Goal: Information Seeking & Learning: Learn about a topic

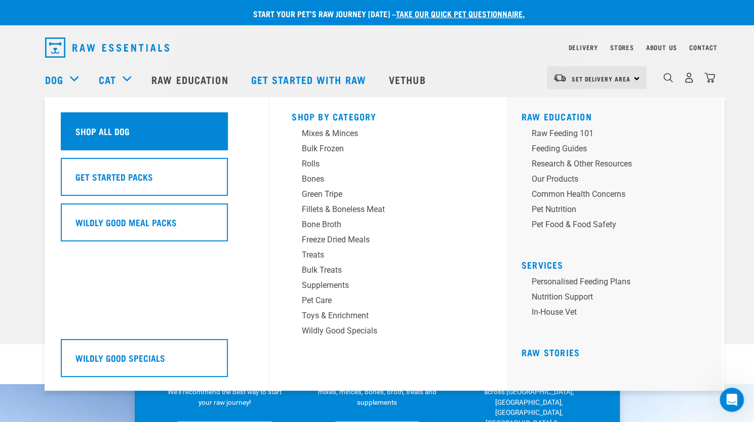
click at [121, 123] on div "Shop All Dog" at bounding box center [144, 131] width 167 height 38
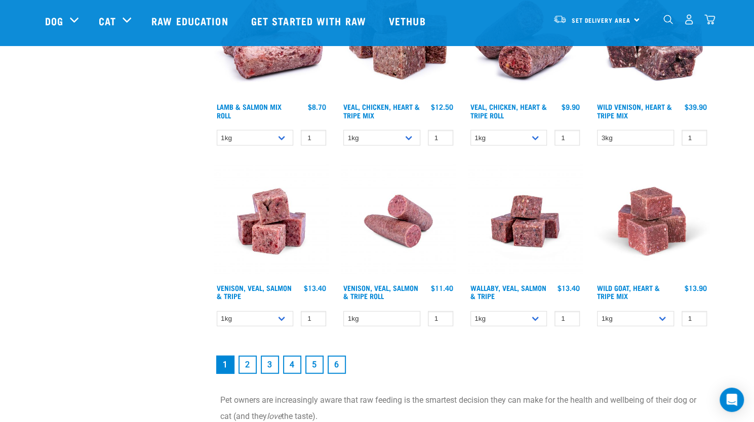
scroll to position [1345, 0]
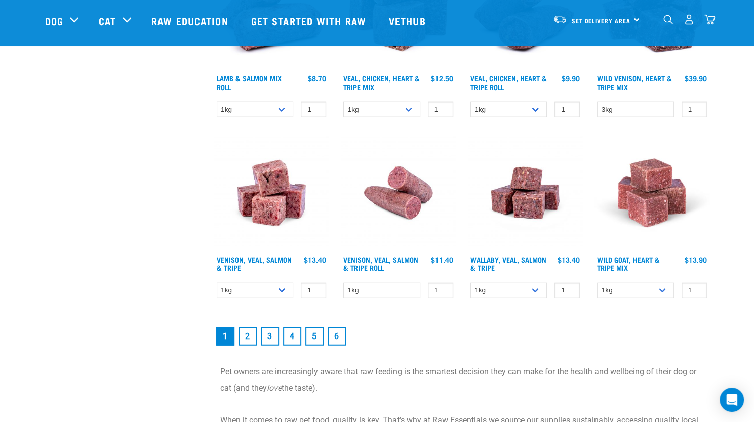
click at [251, 336] on link "2" at bounding box center [248, 337] width 18 height 18
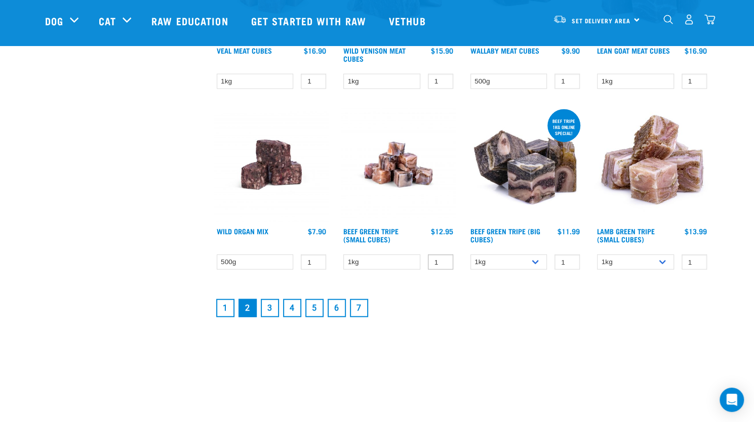
scroll to position [1308, 0]
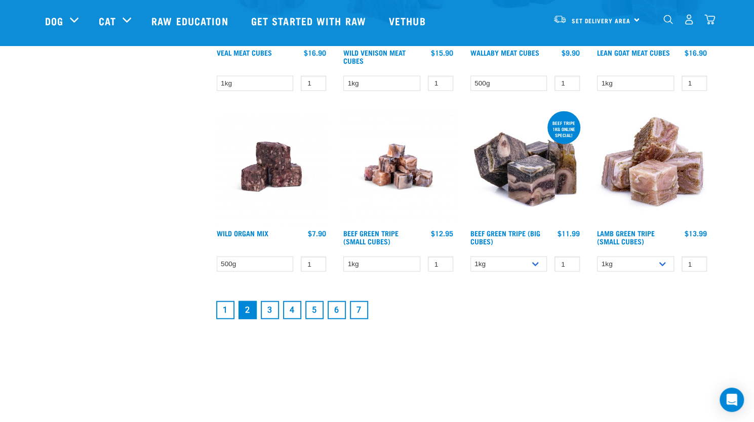
click at [265, 313] on link "3" at bounding box center [270, 310] width 18 height 18
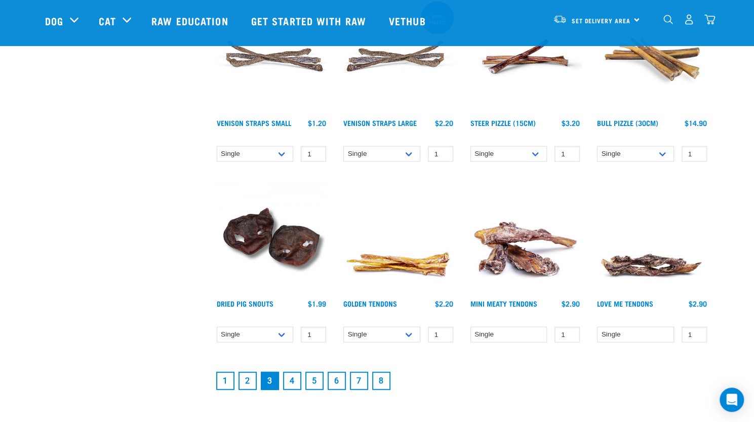
scroll to position [1302, 0]
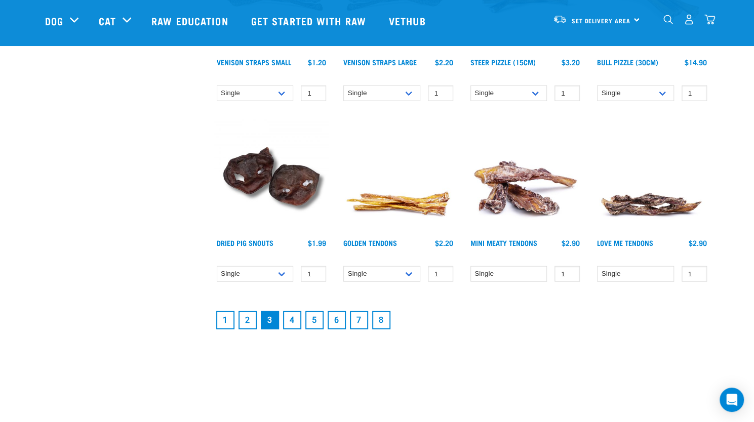
click at [291, 325] on link "4" at bounding box center [292, 320] width 18 height 18
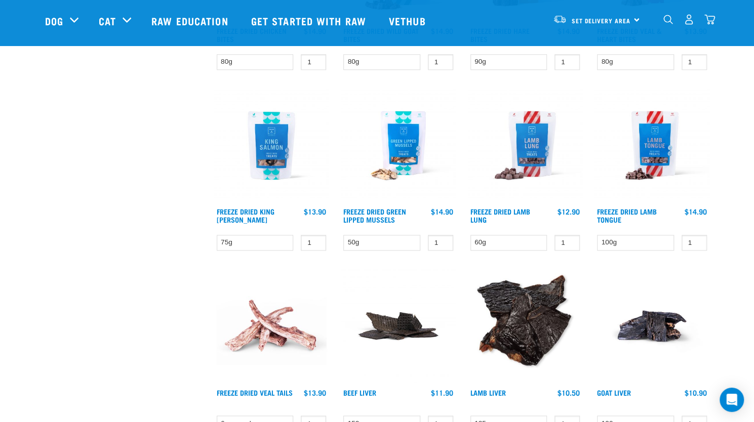
scroll to position [791, 0]
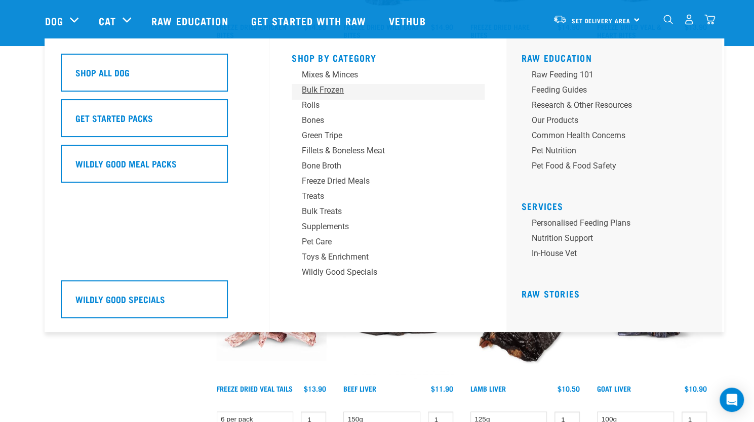
click at [330, 86] on div "Bulk Frozen" at bounding box center [381, 90] width 158 height 12
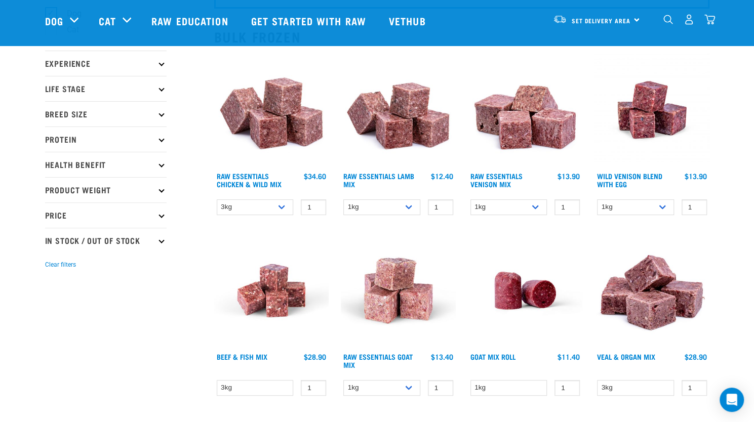
scroll to position [99, 0]
click at [390, 174] on link "Raw Essentials Lamb Mix" at bounding box center [378, 180] width 71 height 12
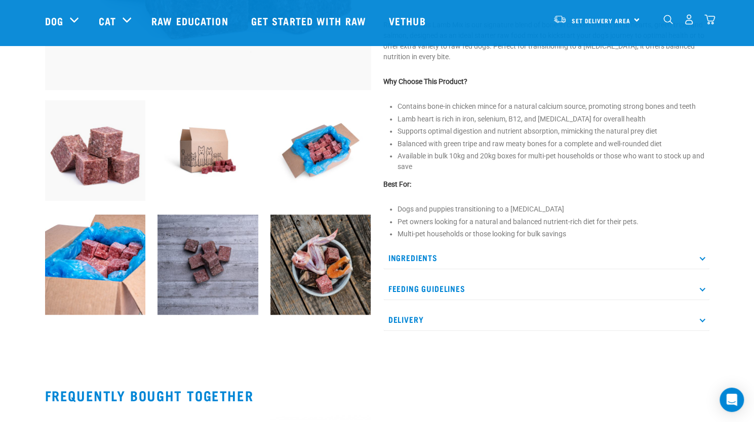
scroll to position [314, 0]
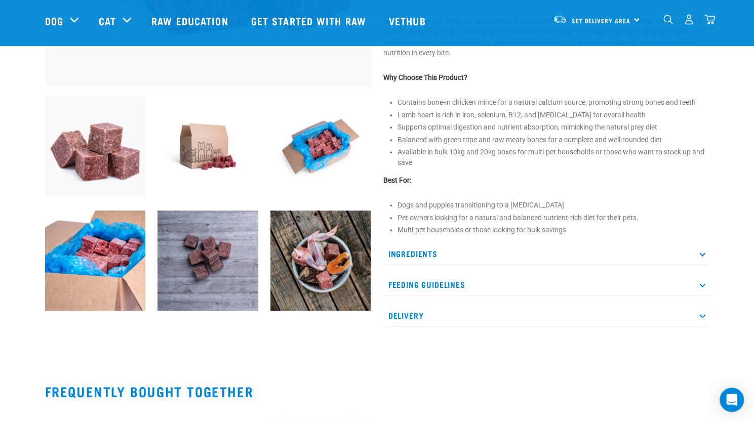
click at [445, 254] on p "Ingredients" at bounding box center [546, 254] width 326 height 23
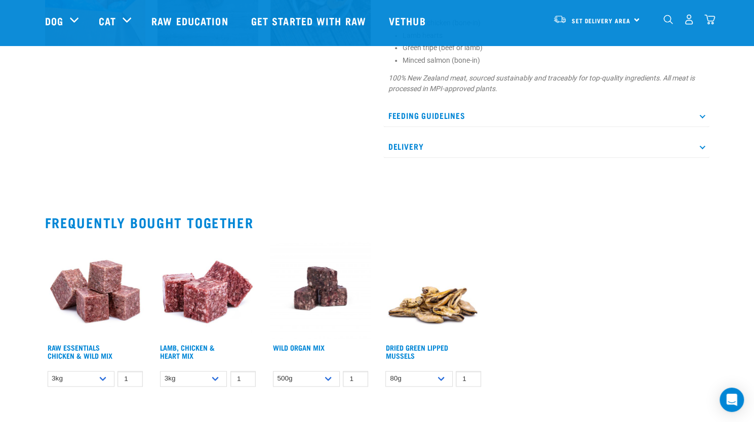
scroll to position [580, 0]
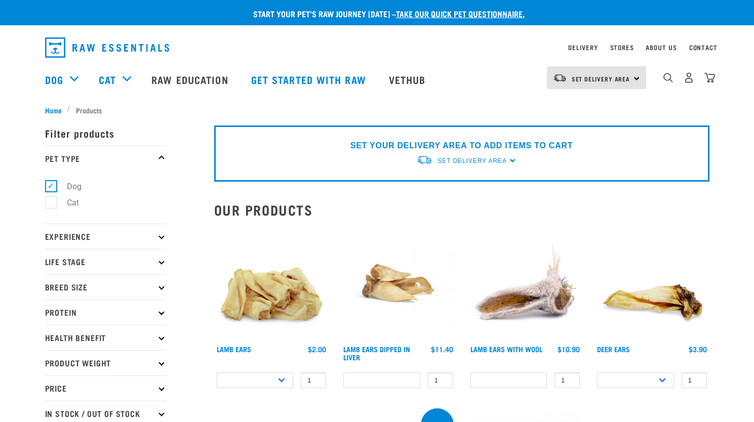
select select
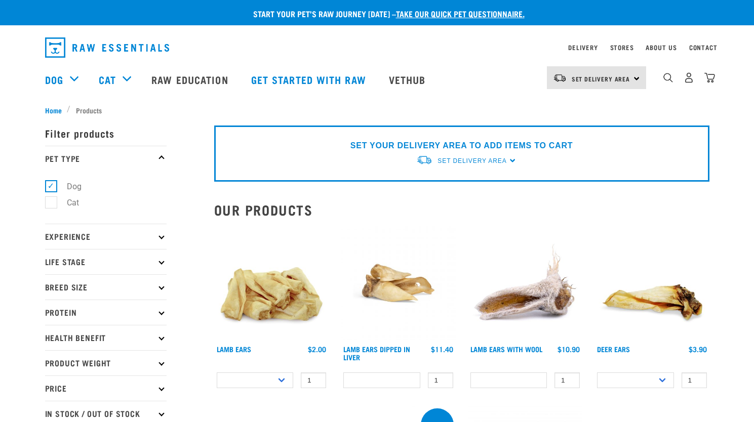
select select
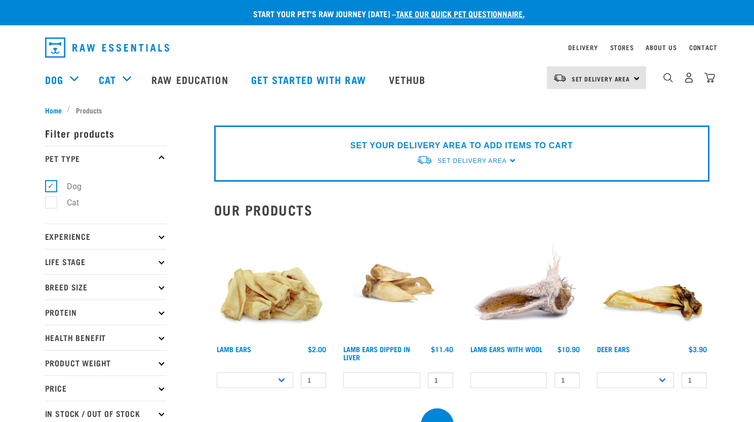
select select
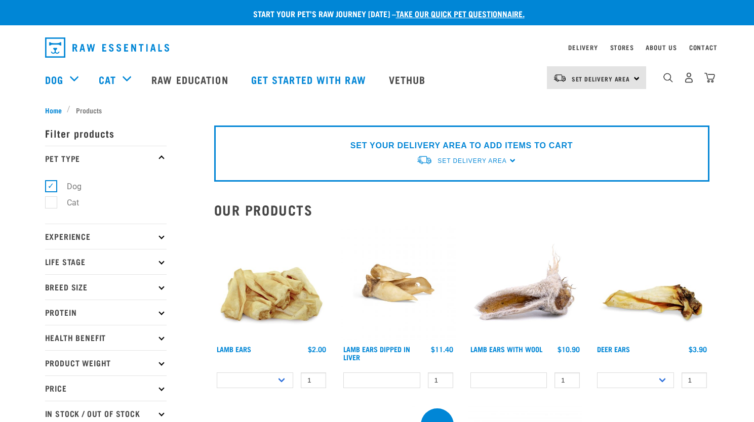
select select
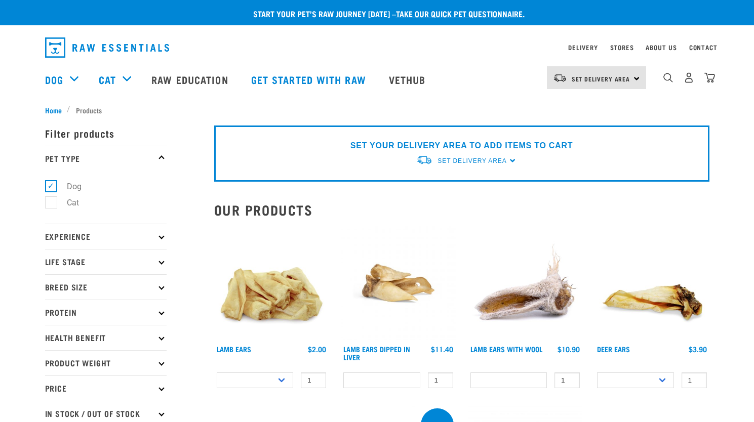
select select
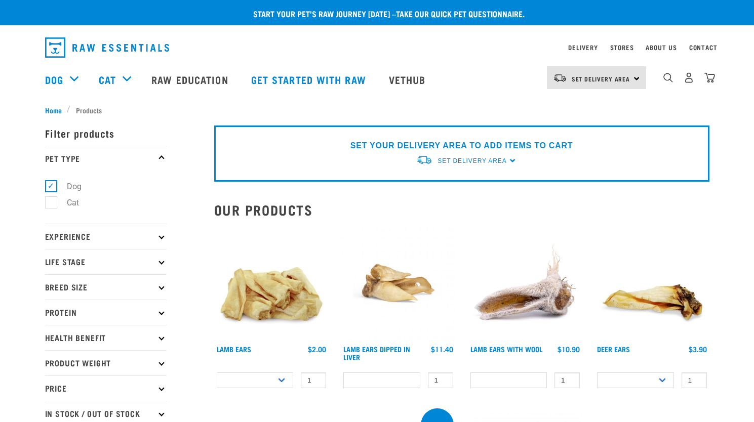
select select
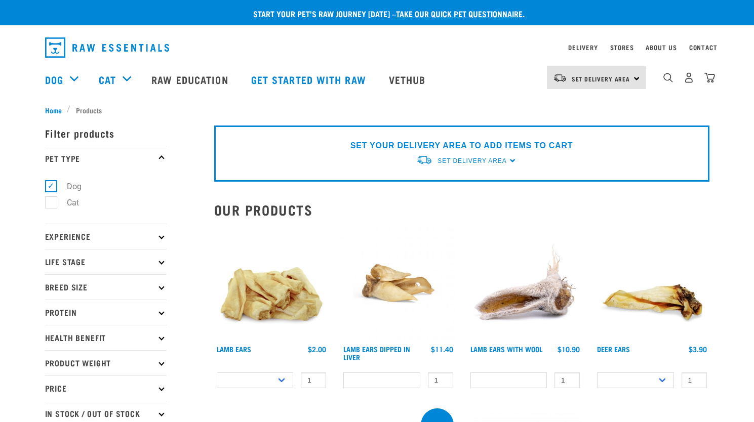
select select
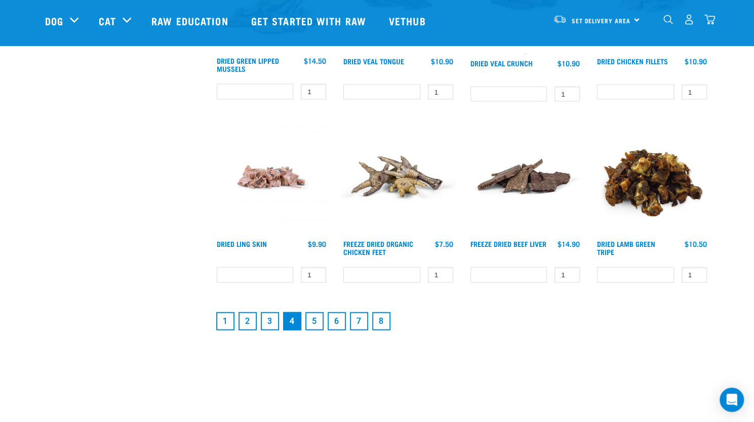
scroll to position [1301, 0]
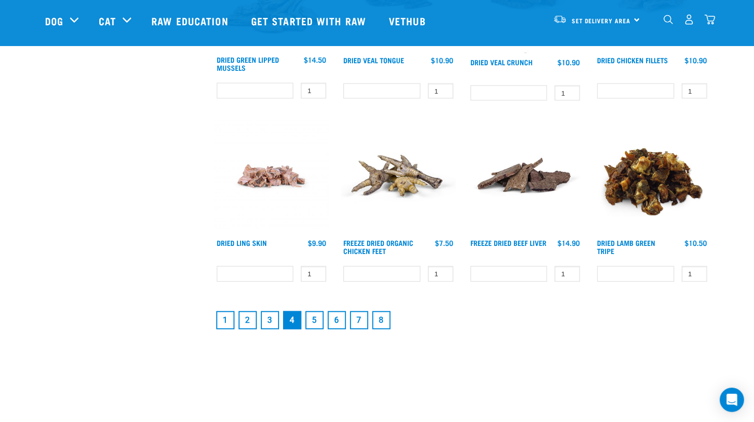
click at [223, 320] on link "1" at bounding box center [225, 320] width 18 height 18
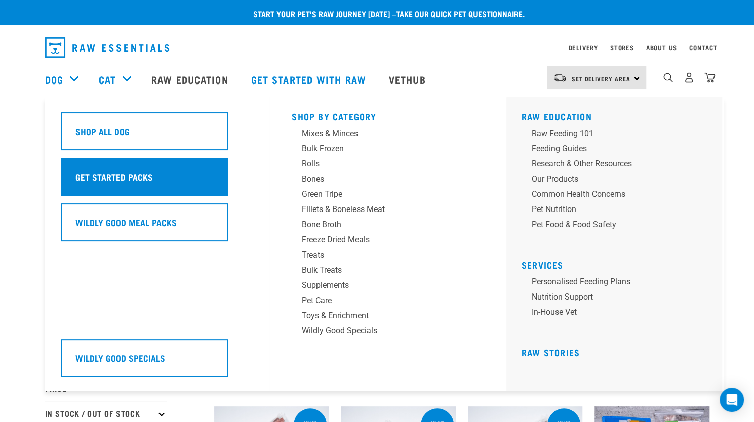
click at [128, 183] on h5 "Get Started Packs" at bounding box center [113, 176] width 77 height 13
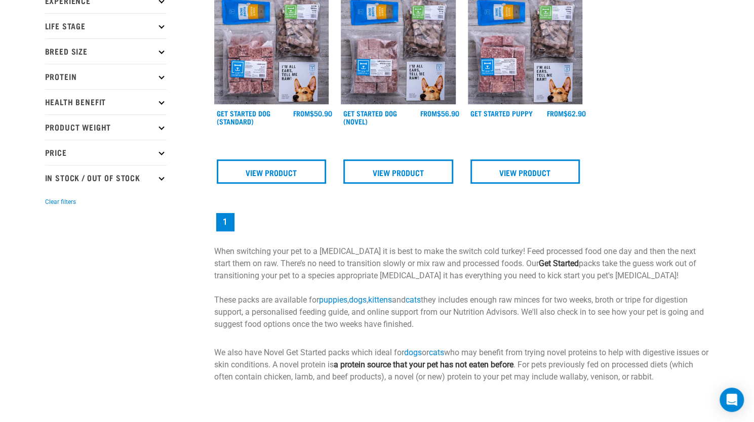
scroll to position [311, 0]
